Goal: Task Accomplishment & Management: Complete application form

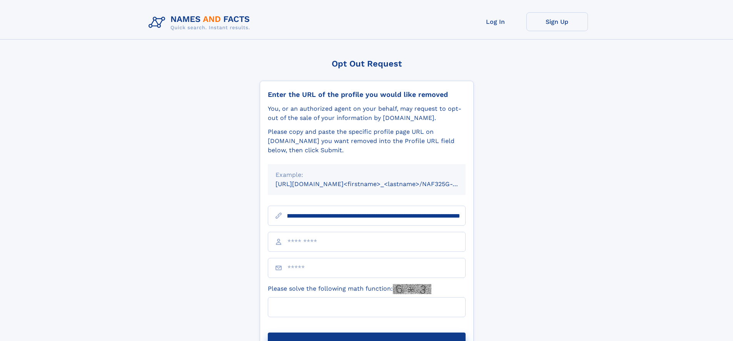
scroll to position [0, 95]
type input "**********"
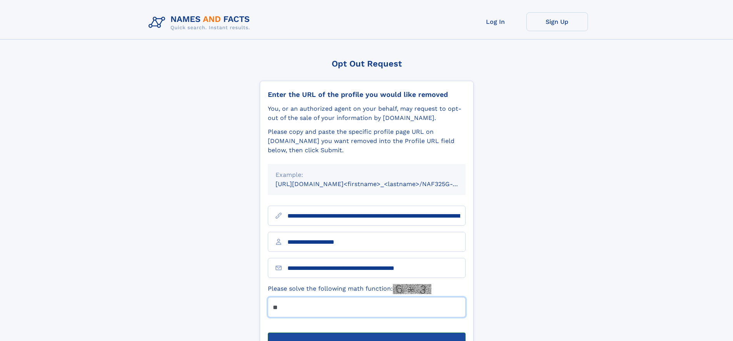
type input "**"
click at [366, 333] on button "Submit Opt Out Request" at bounding box center [367, 345] width 198 height 25
